Goal: Find specific page/section: Find specific page/section

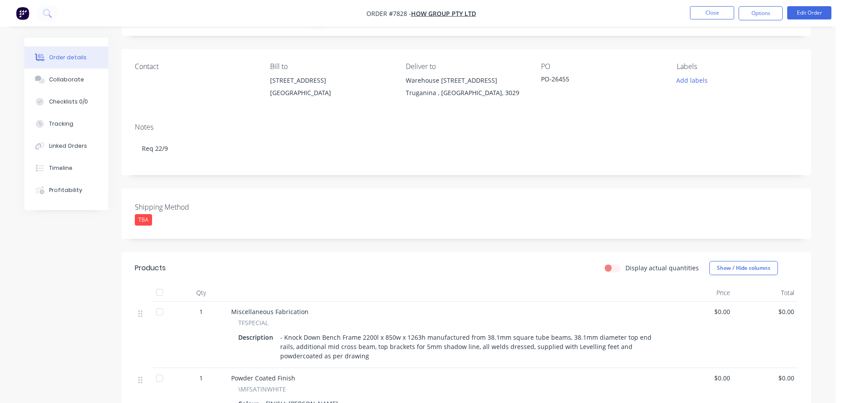
scroll to position [102, 0]
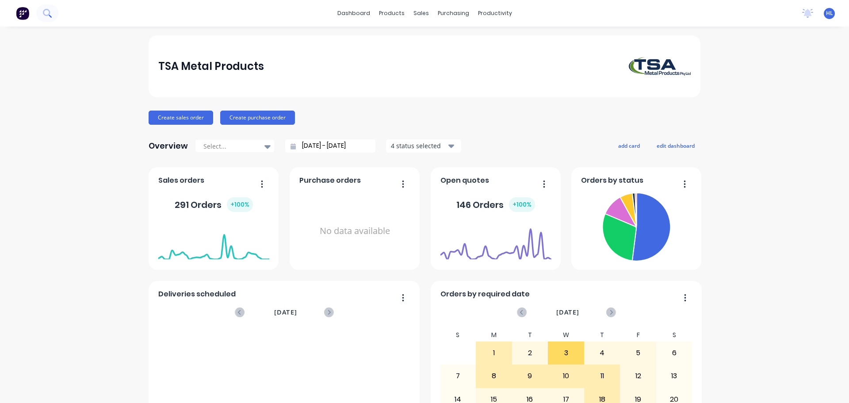
click at [46, 12] on icon at bounding box center [47, 13] width 8 height 8
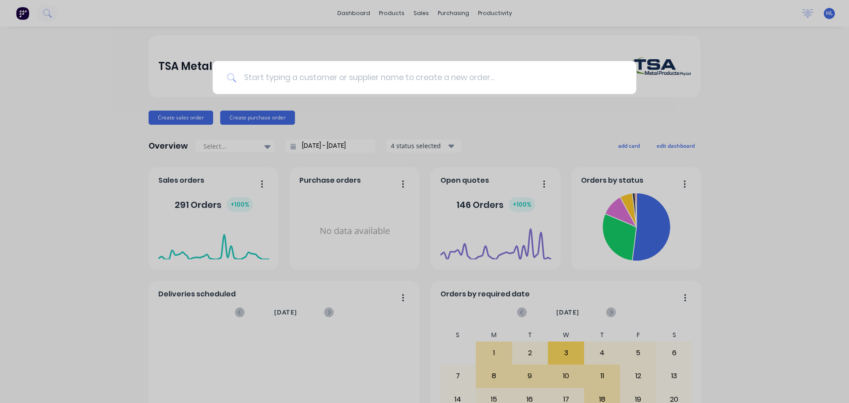
click at [327, 80] on input at bounding box center [428, 77] width 385 height 33
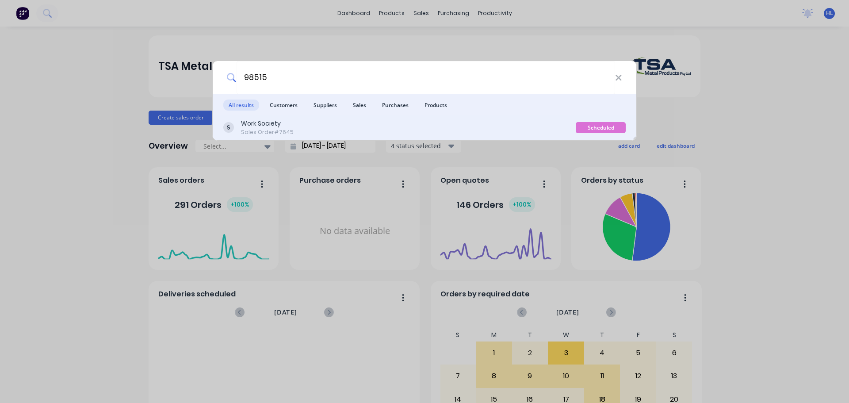
type input "98515"
click at [335, 130] on div "Work Society Sales Order #7645" at bounding box center [399, 127] width 352 height 17
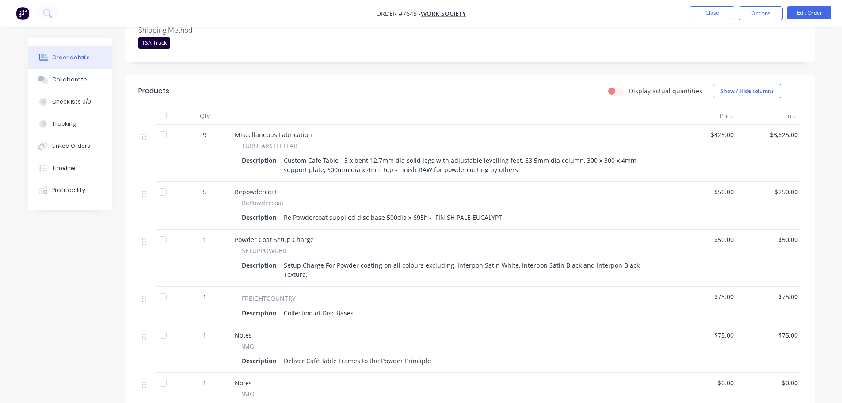
scroll to position [265, 0]
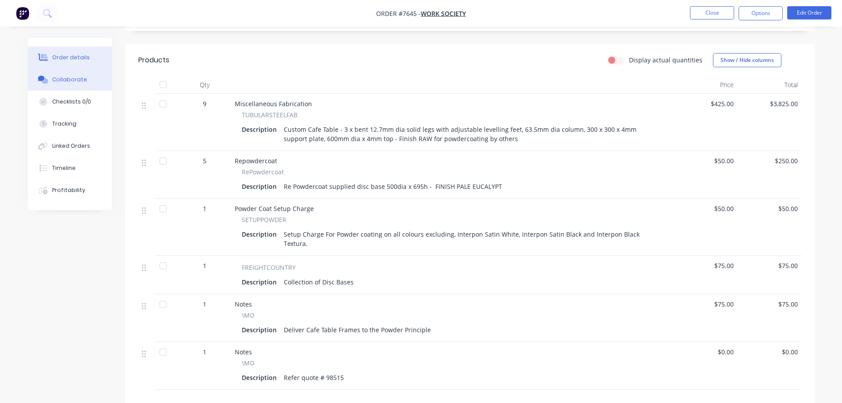
click at [53, 78] on div "Collaborate" at bounding box center [69, 80] width 35 height 8
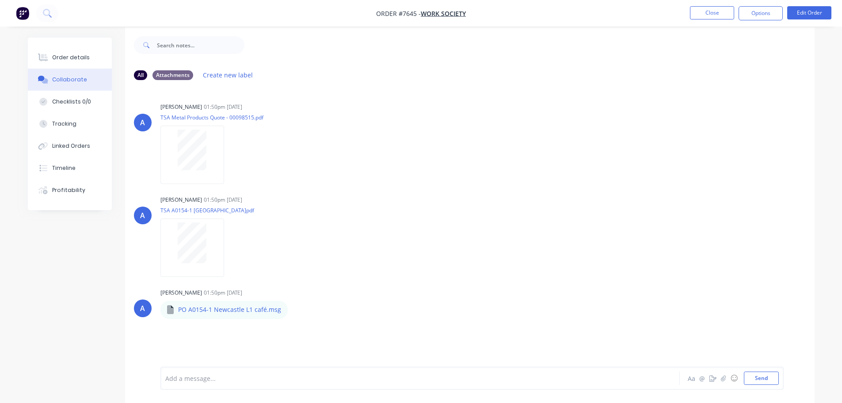
scroll to position [13, 0]
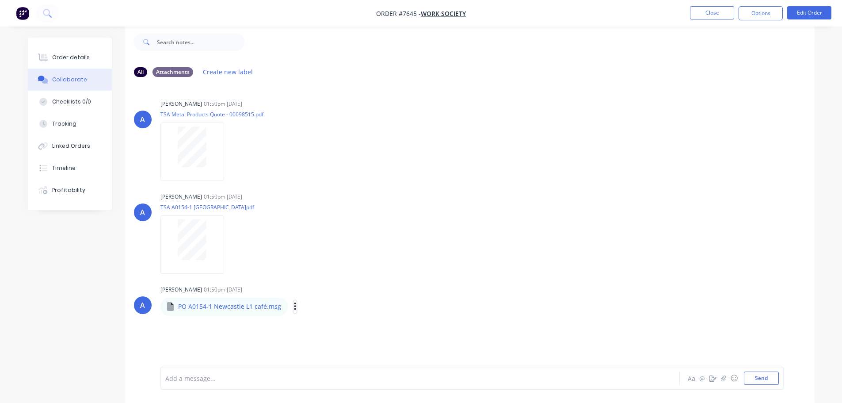
click at [294, 308] on icon "button" at bounding box center [295, 306] width 3 height 10
click at [329, 329] on button "Download" at bounding box center [352, 330] width 99 height 20
click at [68, 55] on div "Order details" at bounding box center [71, 57] width 38 height 8
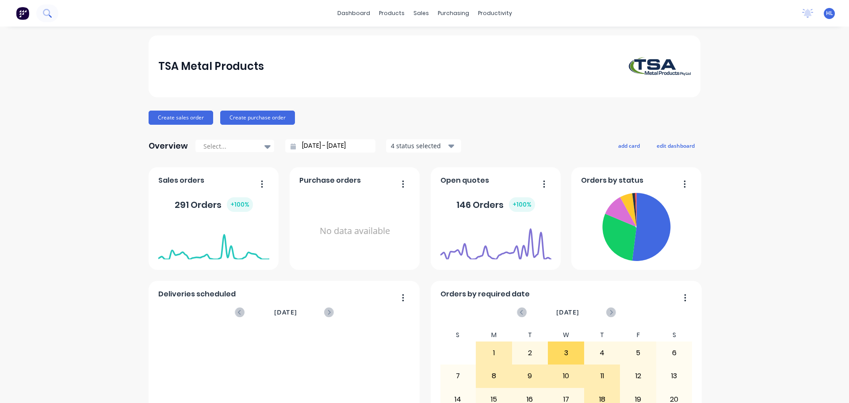
click at [53, 15] on button at bounding box center [47, 13] width 22 height 18
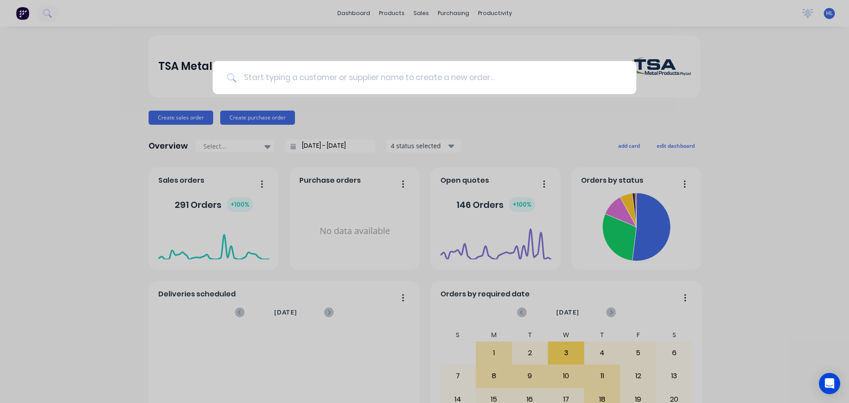
click at [283, 81] on input at bounding box center [428, 77] width 385 height 33
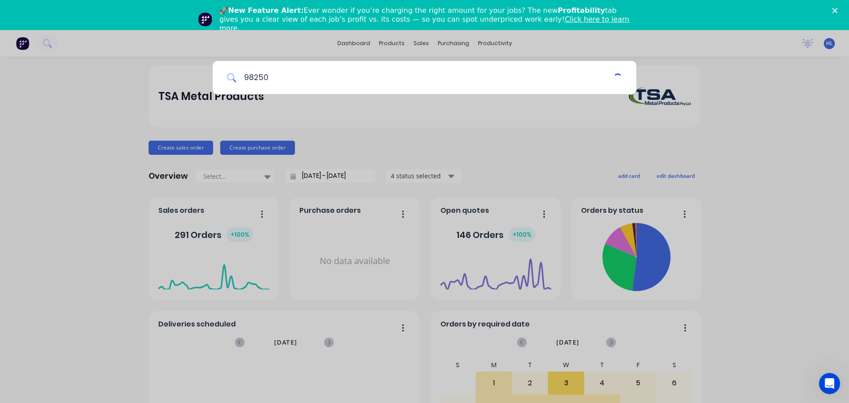
type input "98250"
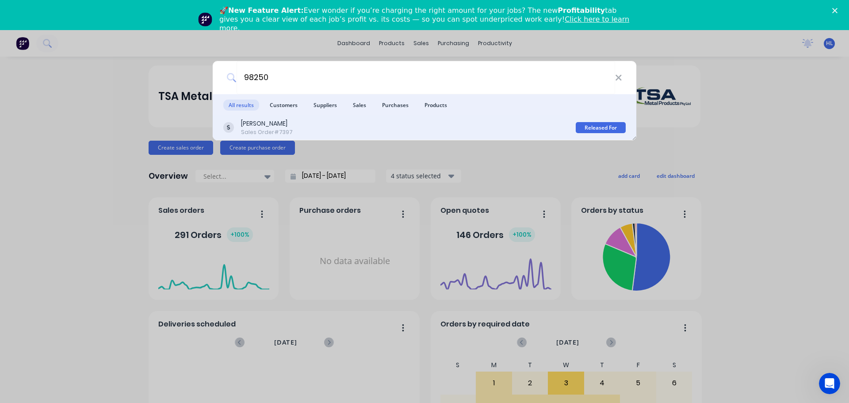
click at [277, 123] on div "[PERSON_NAME]" at bounding box center [267, 123] width 52 height 9
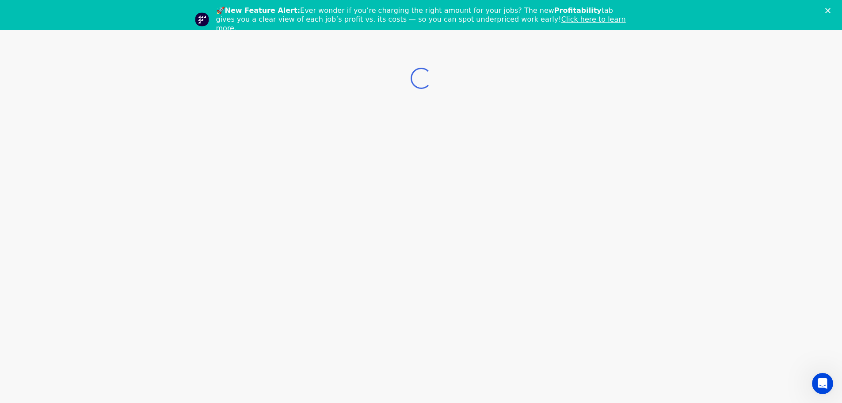
click at [830, 10] on icon "Close" at bounding box center [827, 10] width 5 height 5
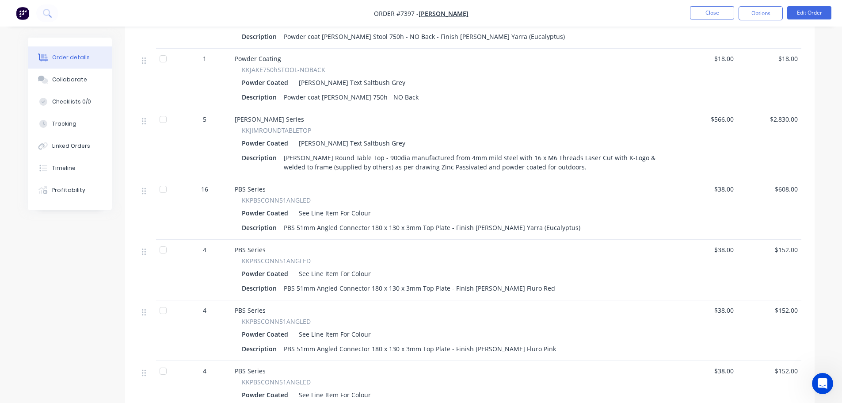
scroll to position [619, 0]
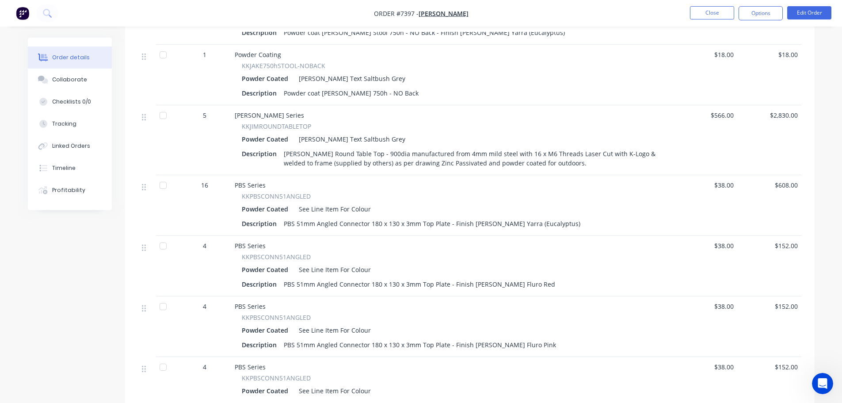
click at [23, 14] on img "button" at bounding box center [22, 13] width 13 height 13
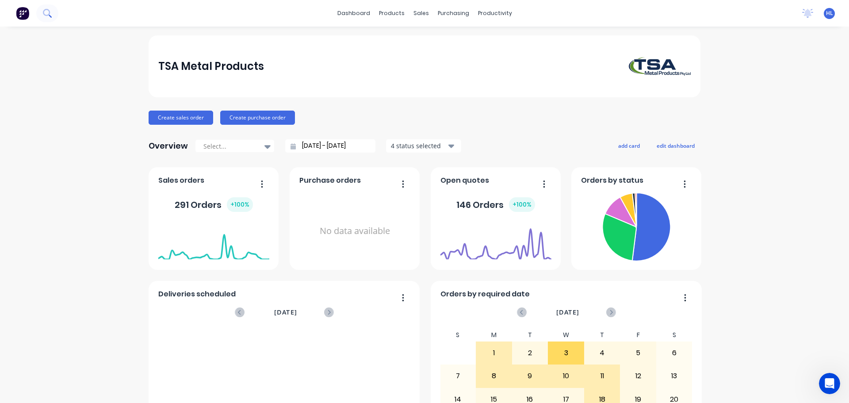
click at [42, 12] on button at bounding box center [47, 13] width 22 height 18
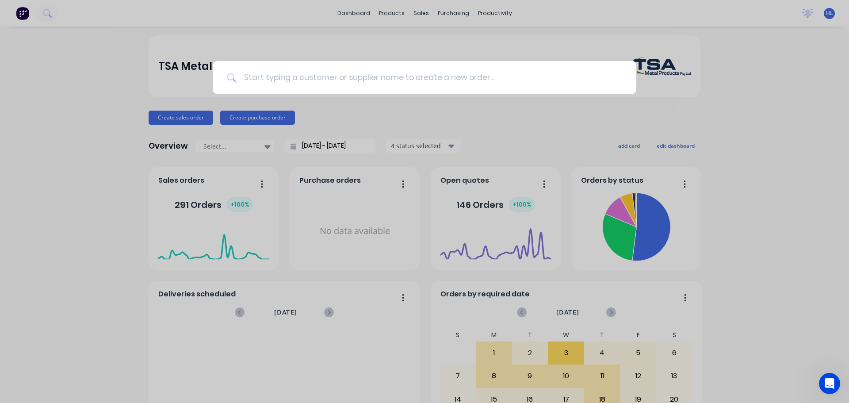
click at [268, 77] on input at bounding box center [428, 77] width 385 height 33
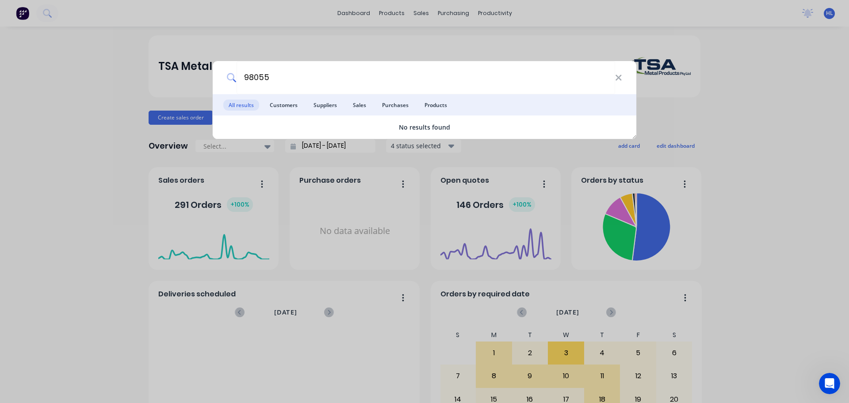
type input "98055"
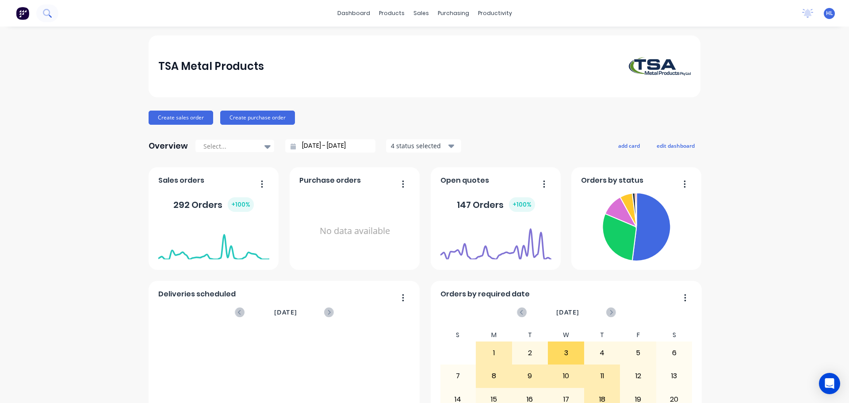
click at [46, 12] on icon at bounding box center [47, 13] width 8 height 8
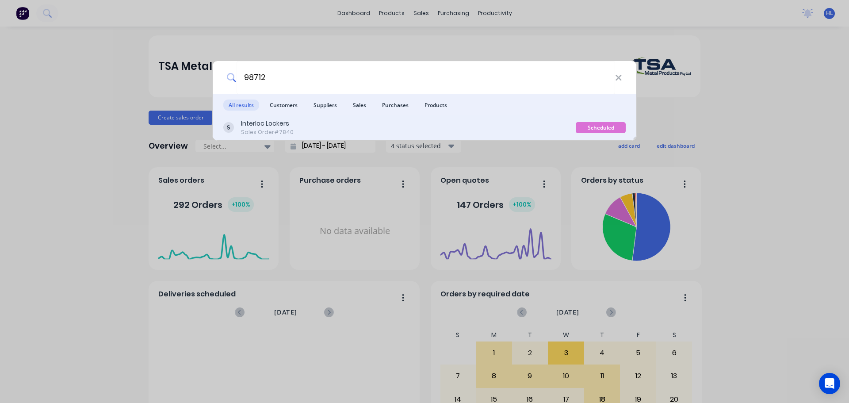
type input "98712"
click at [347, 123] on div "Interloc Lockers Sales Order #7840" at bounding box center [399, 127] width 352 height 17
